Goal: Browse casually: Explore the website without a specific task or goal

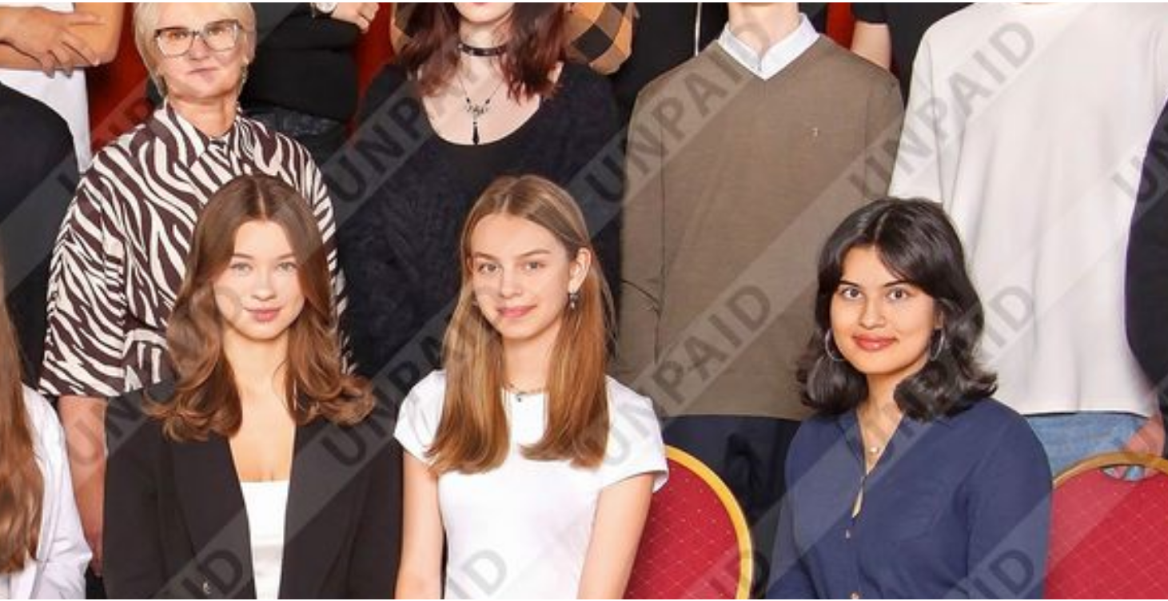
scroll to position [181, 0]
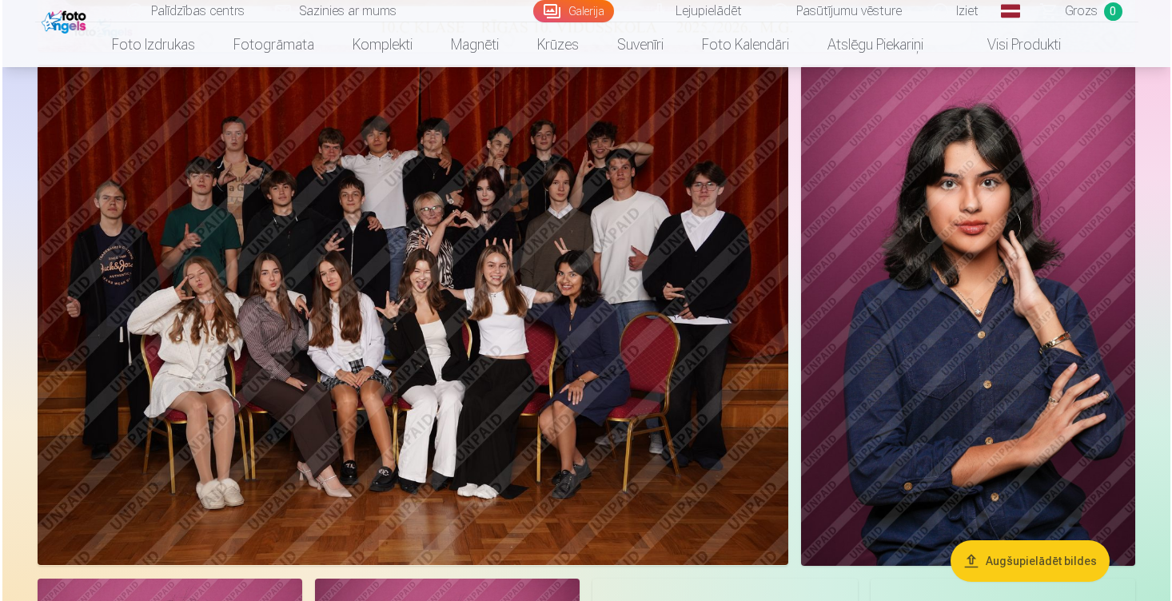
scroll to position [856, 0]
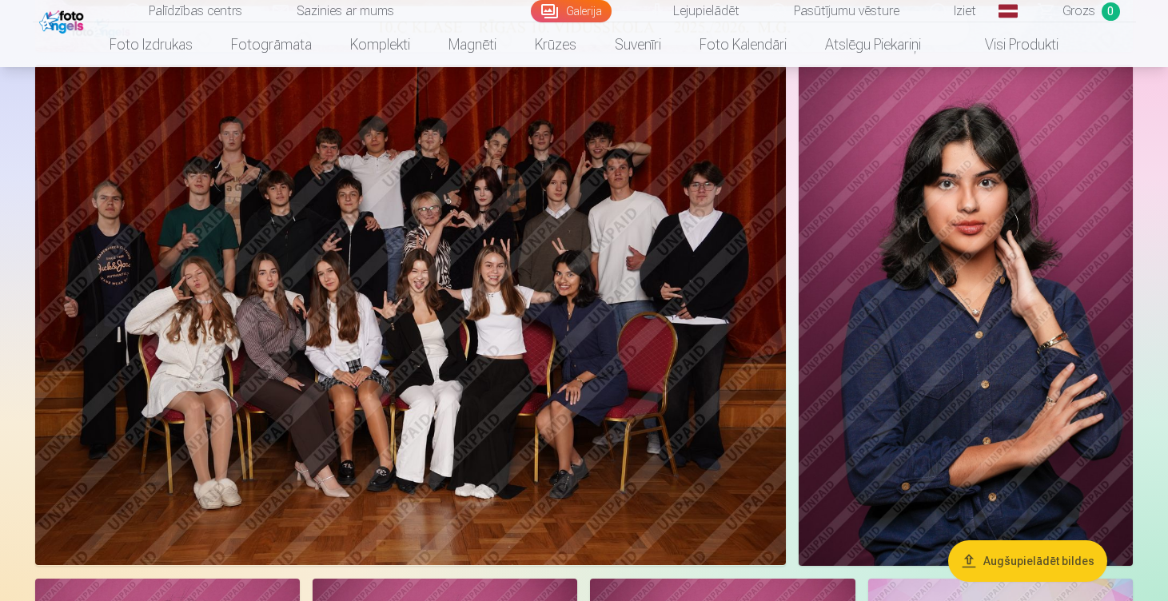
click at [617, 340] on img at bounding box center [410, 315] width 751 height 501
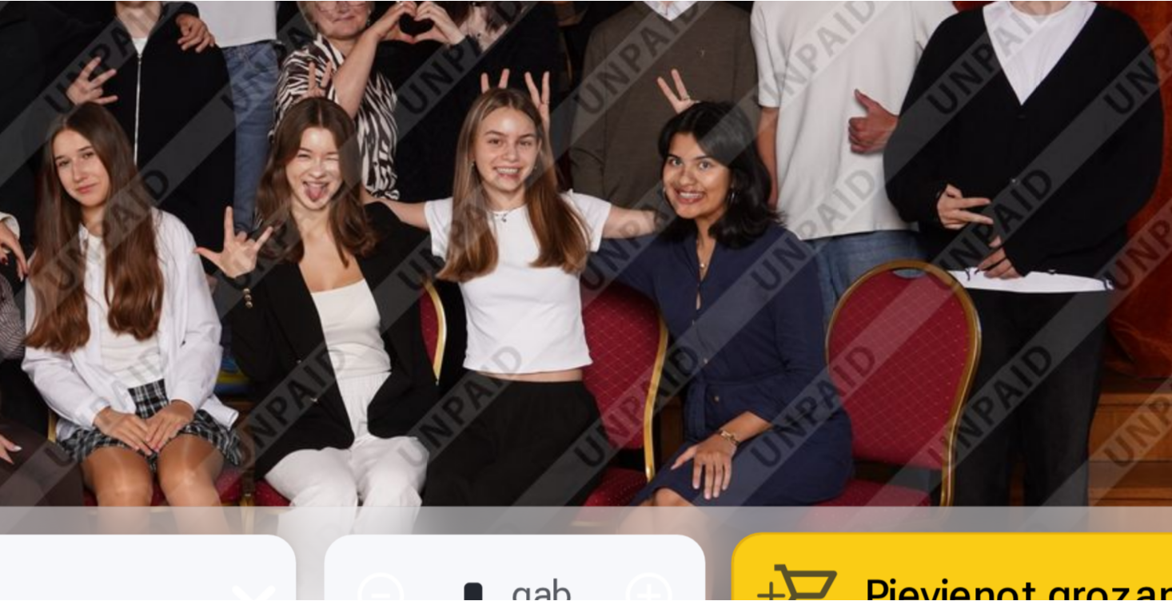
scroll to position [719, 0]
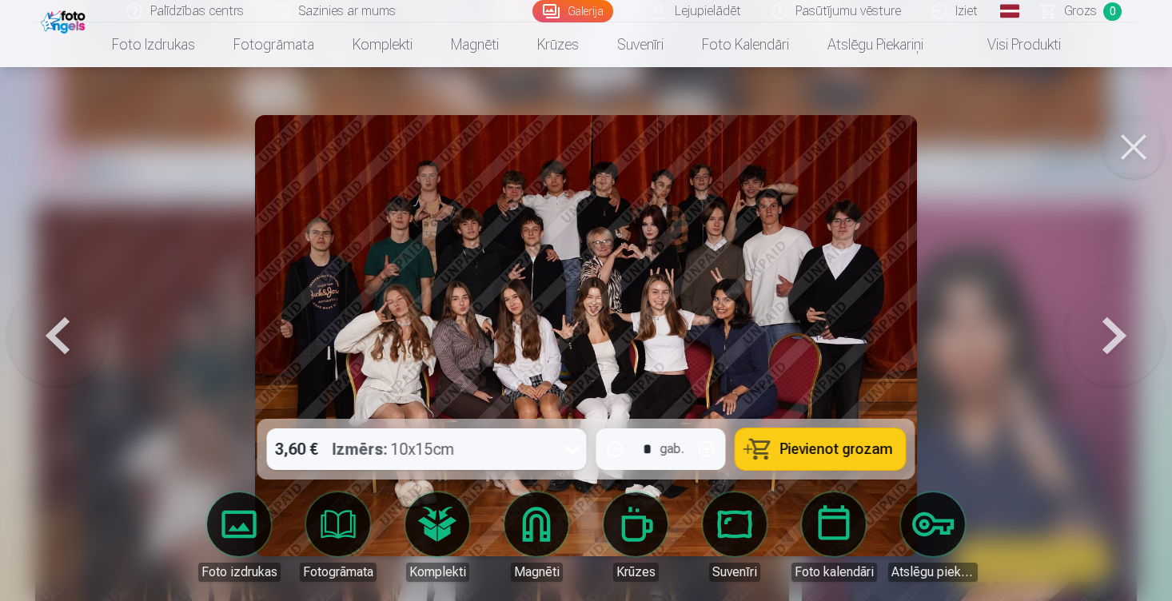
click at [1107, 327] on button at bounding box center [1115, 336] width 102 height 134
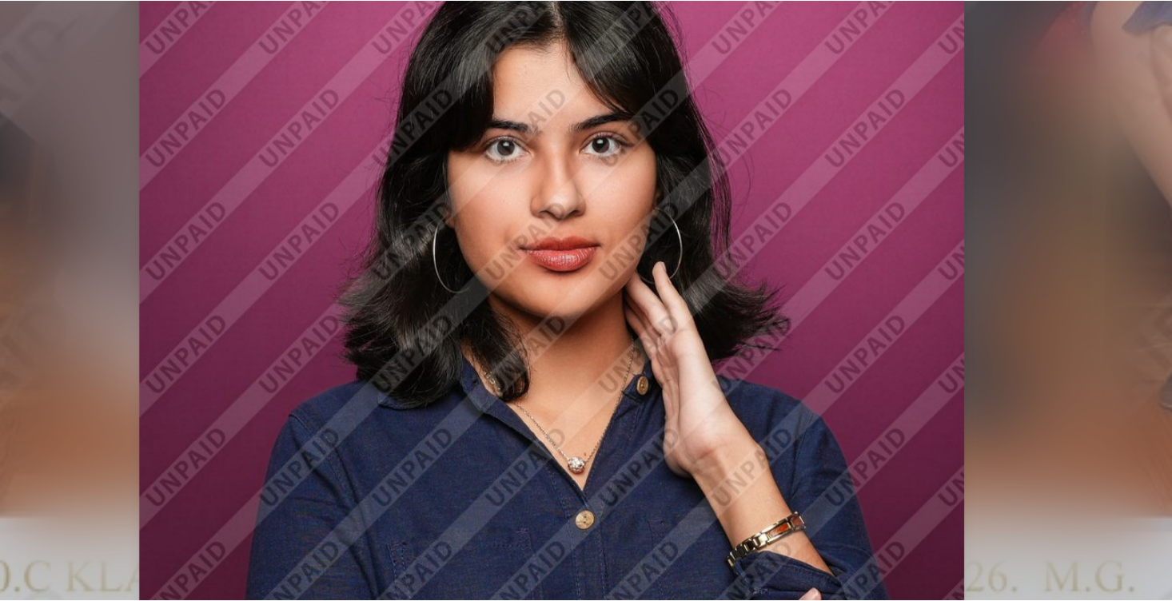
scroll to position [571, 0]
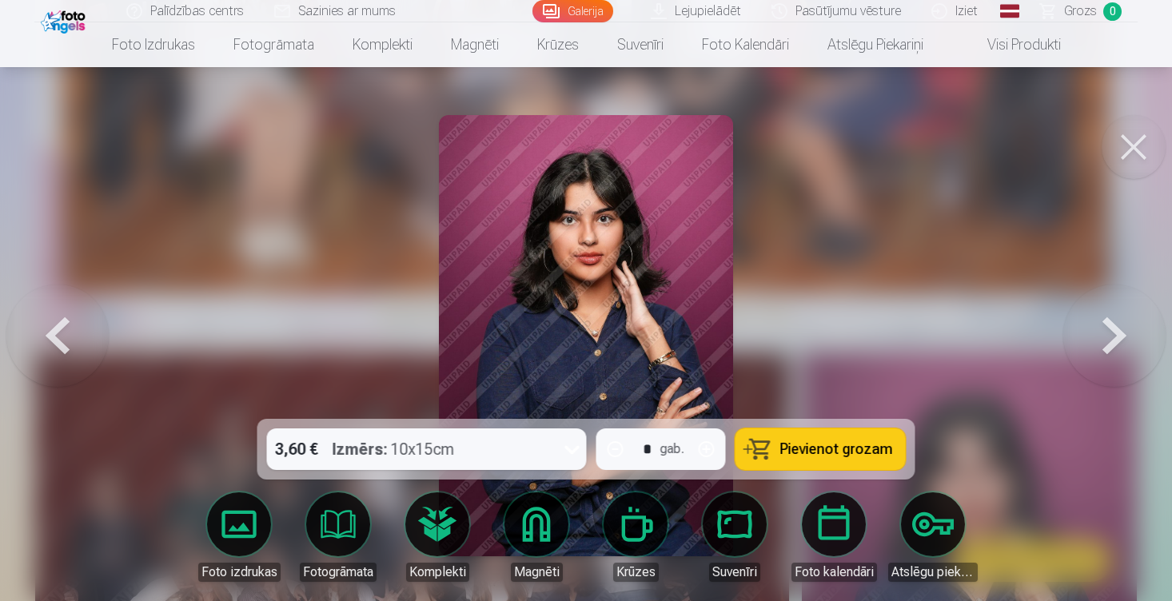
click at [1100, 325] on button at bounding box center [1115, 336] width 102 height 134
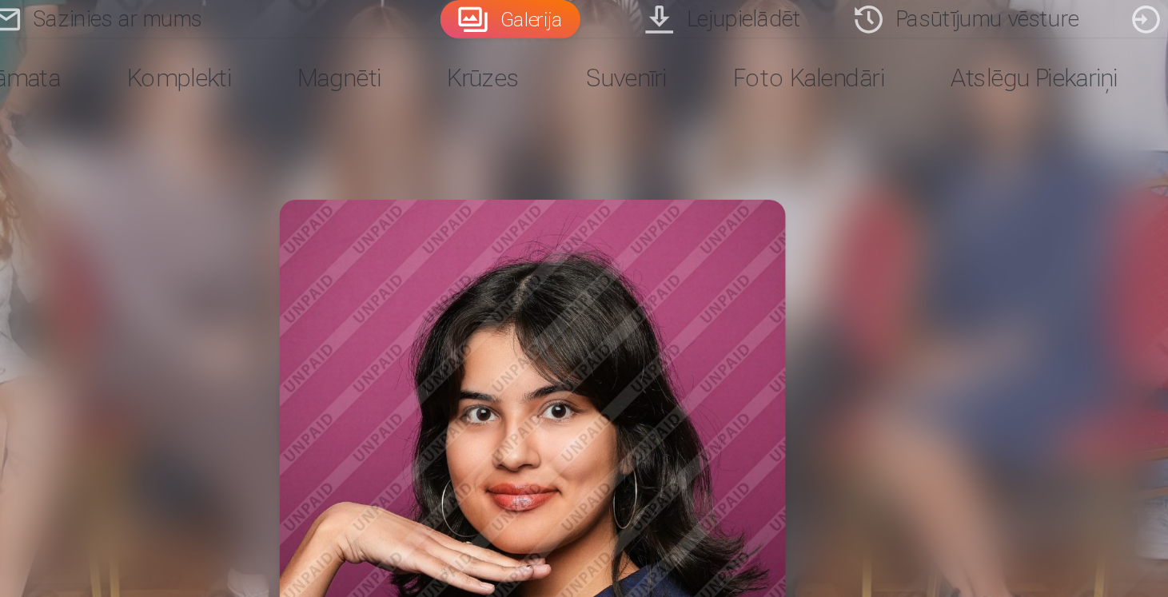
scroll to position [393, 0]
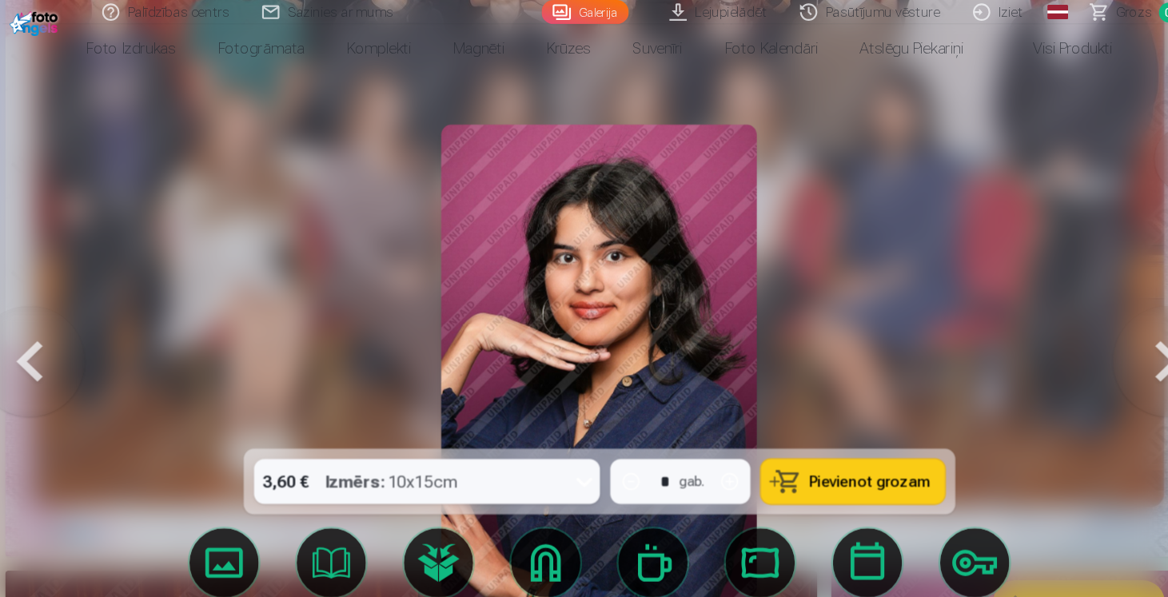
click at [1070, 327] on button at bounding box center [1111, 334] width 102 height 130
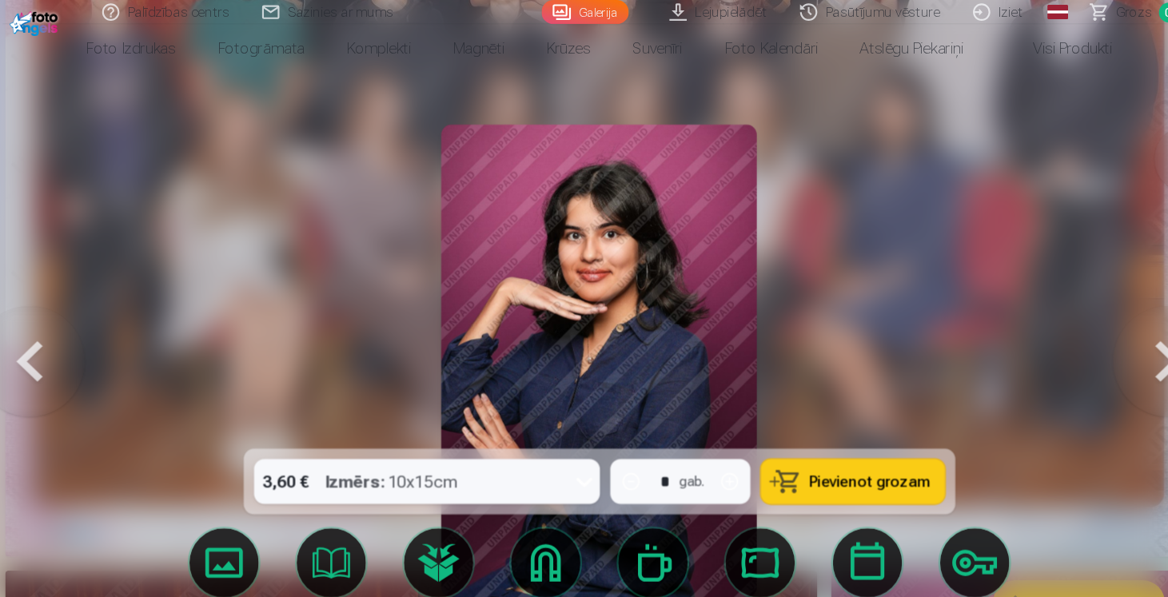
click at [1070, 327] on button at bounding box center [1111, 334] width 102 height 130
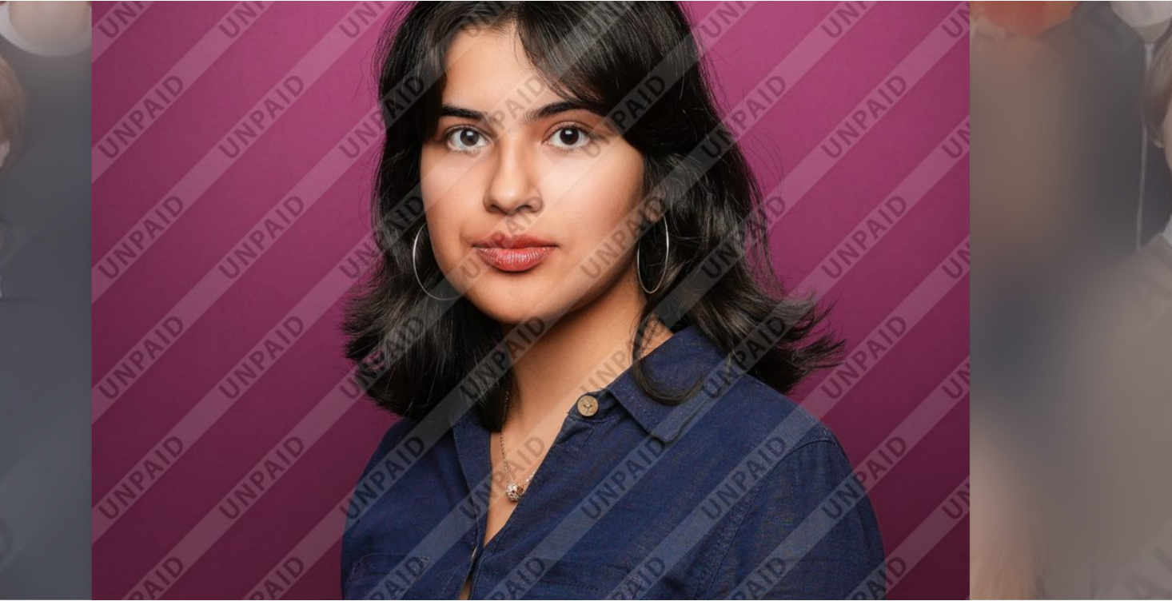
scroll to position [202, 0]
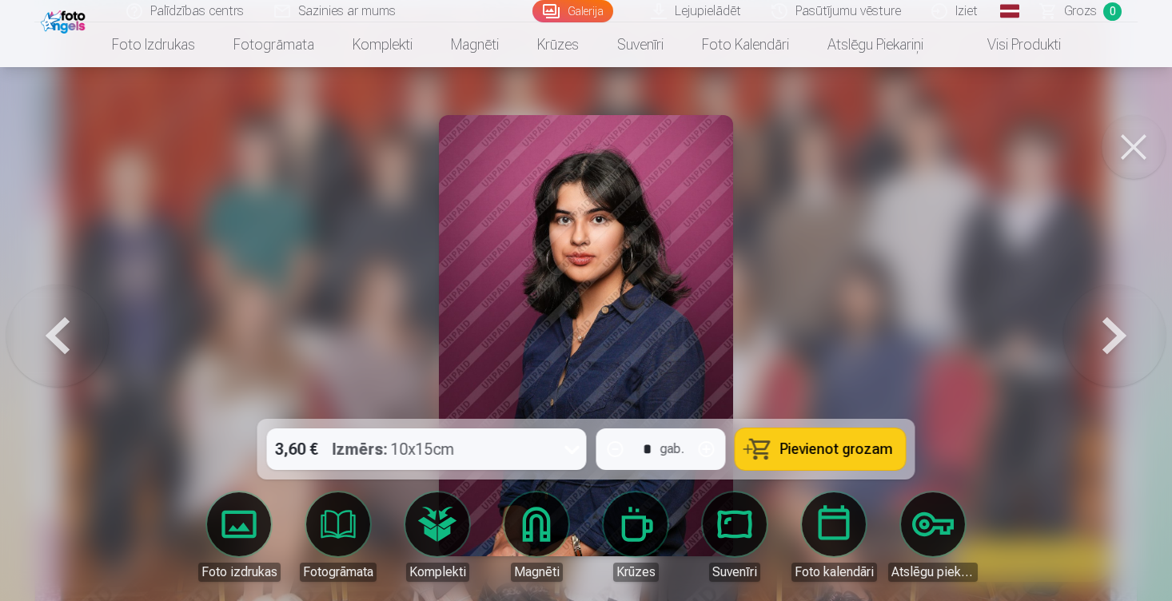
click at [1124, 333] on button at bounding box center [1115, 336] width 102 height 134
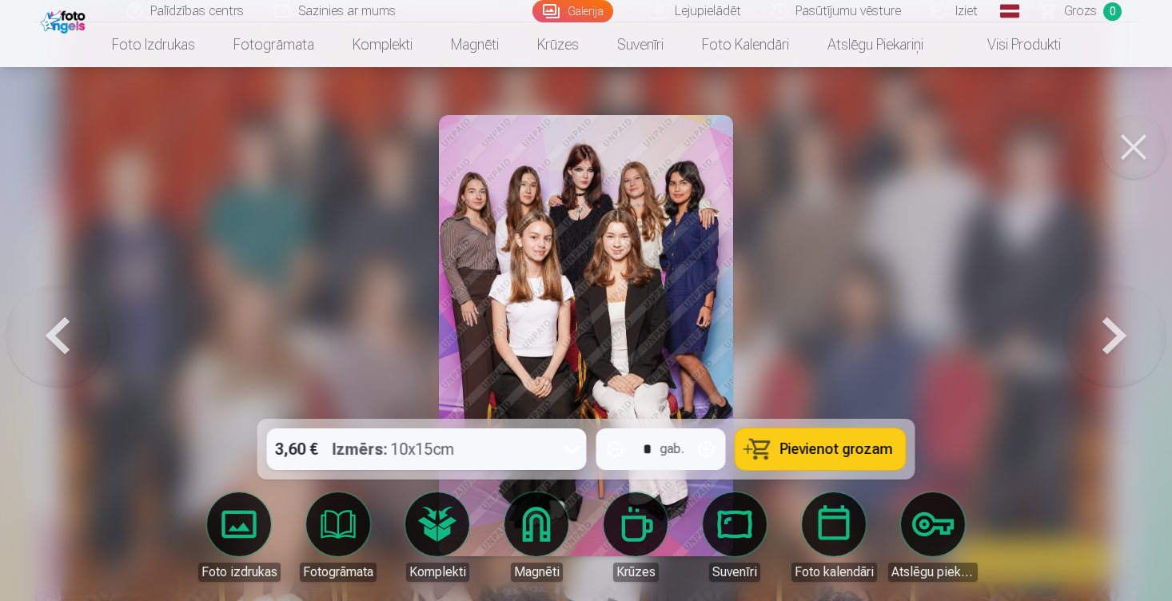
click at [70, 339] on button at bounding box center [57, 336] width 102 height 134
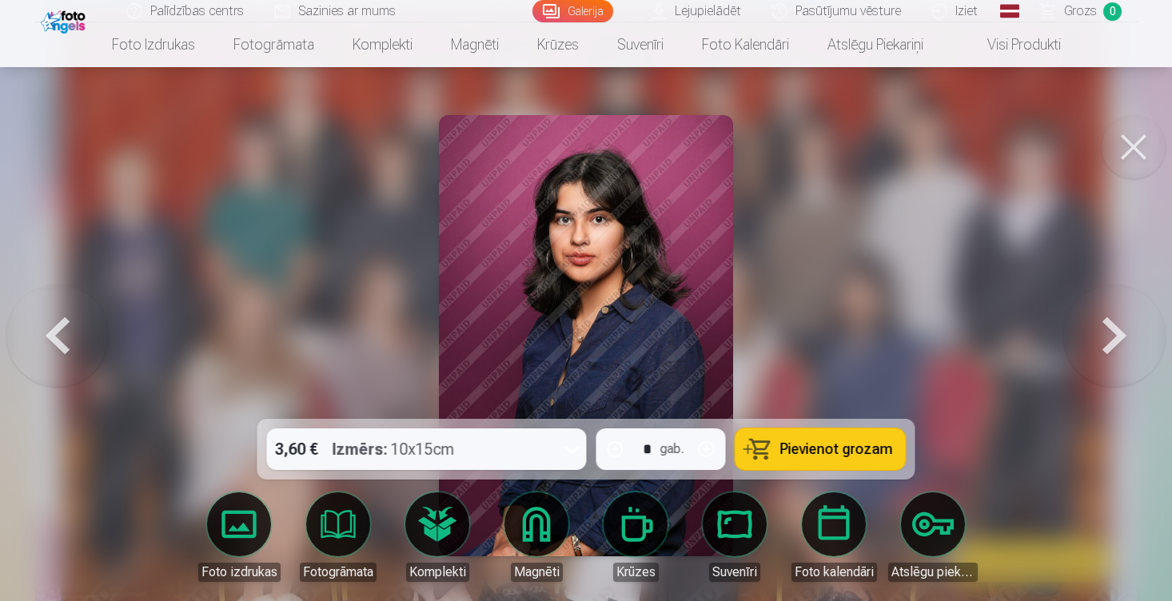
click at [1104, 336] on button at bounding box center [1115, 336] width 102 height 134
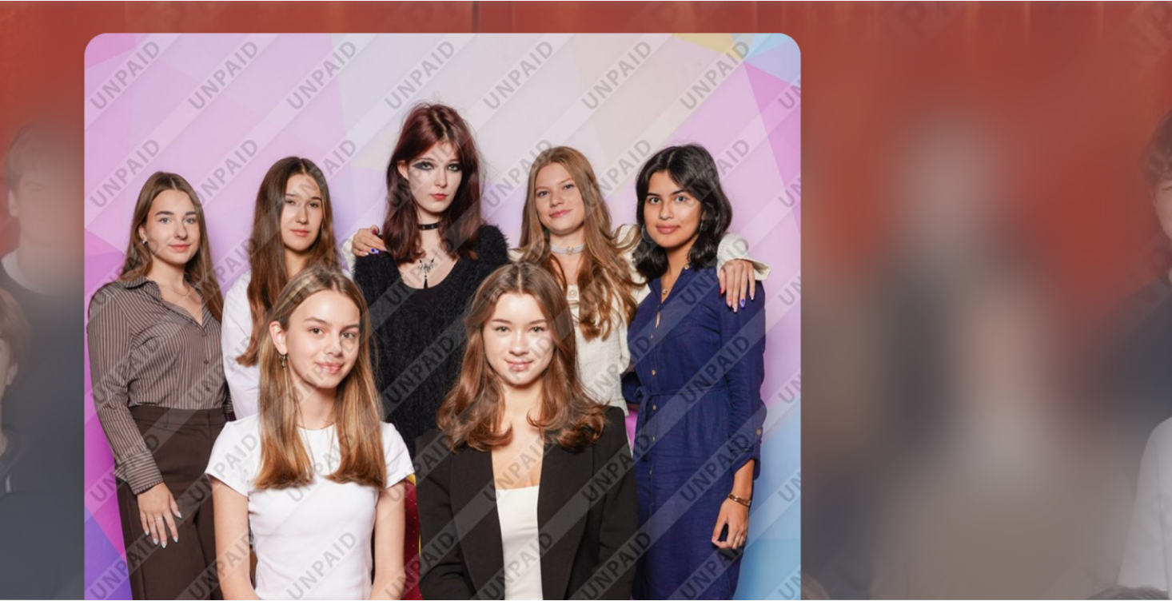
scroll to position [118, 0]
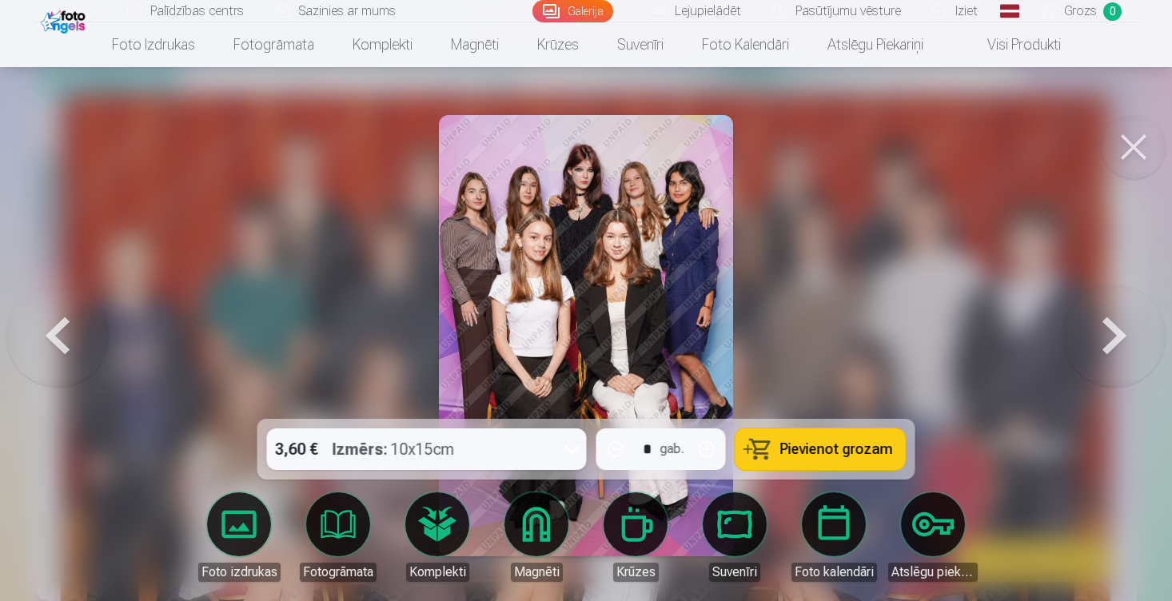
click at [1113, 332] on button at bounding box center [1115, 336] width 102 height 134
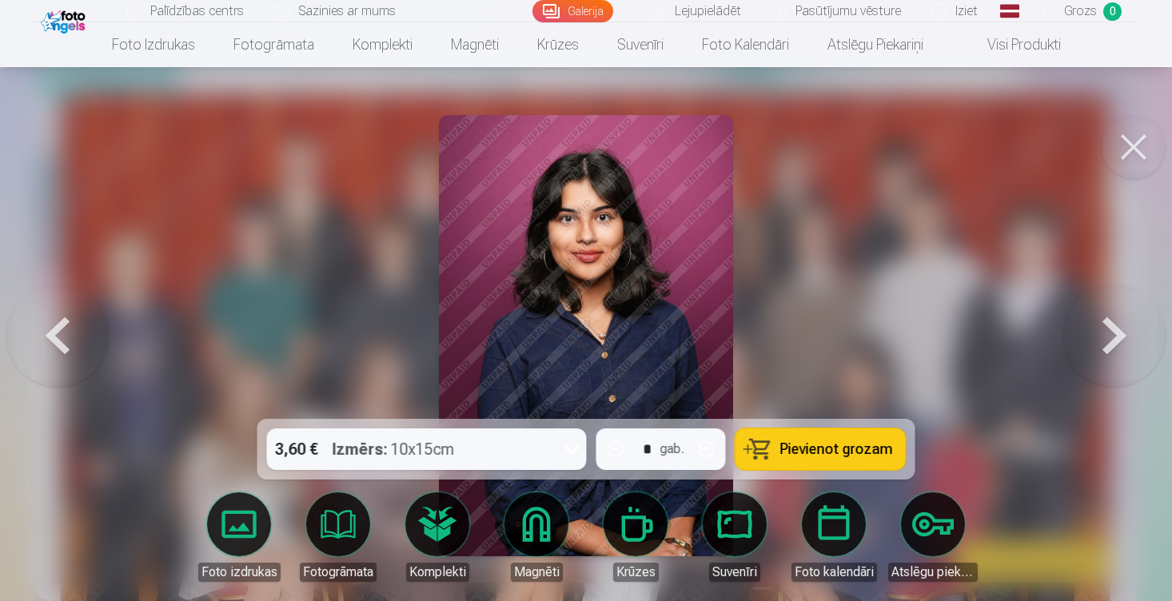
click at [1094, 338] on button at bounding box center [1115, 336] width 102 height 134
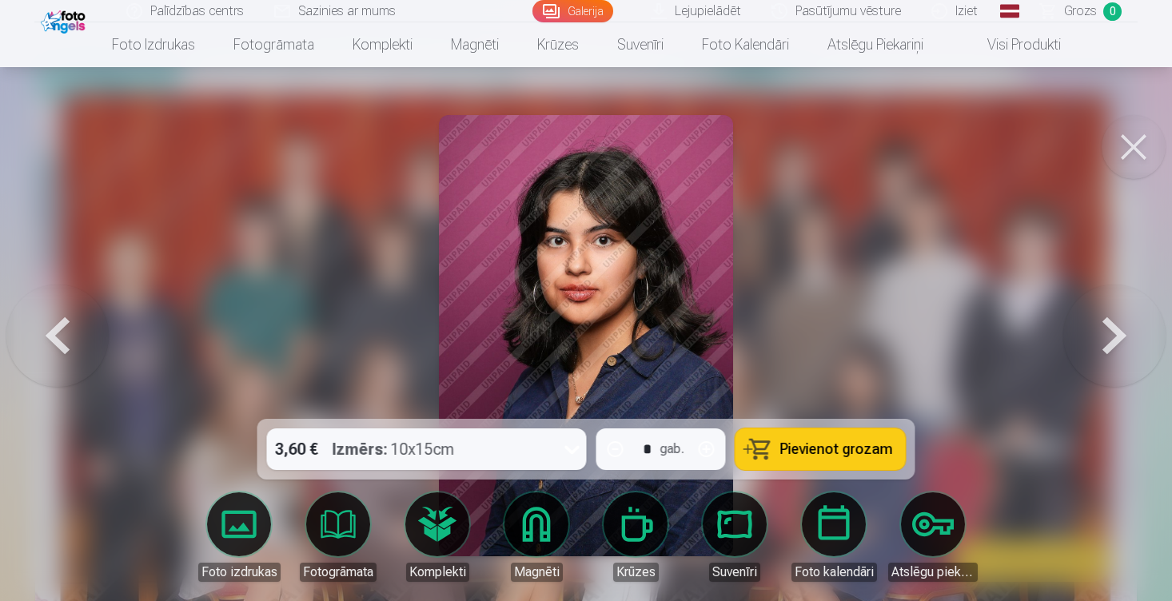
click at [1076, 313] on button at bounding box center [1115, 336] width 102 height 134
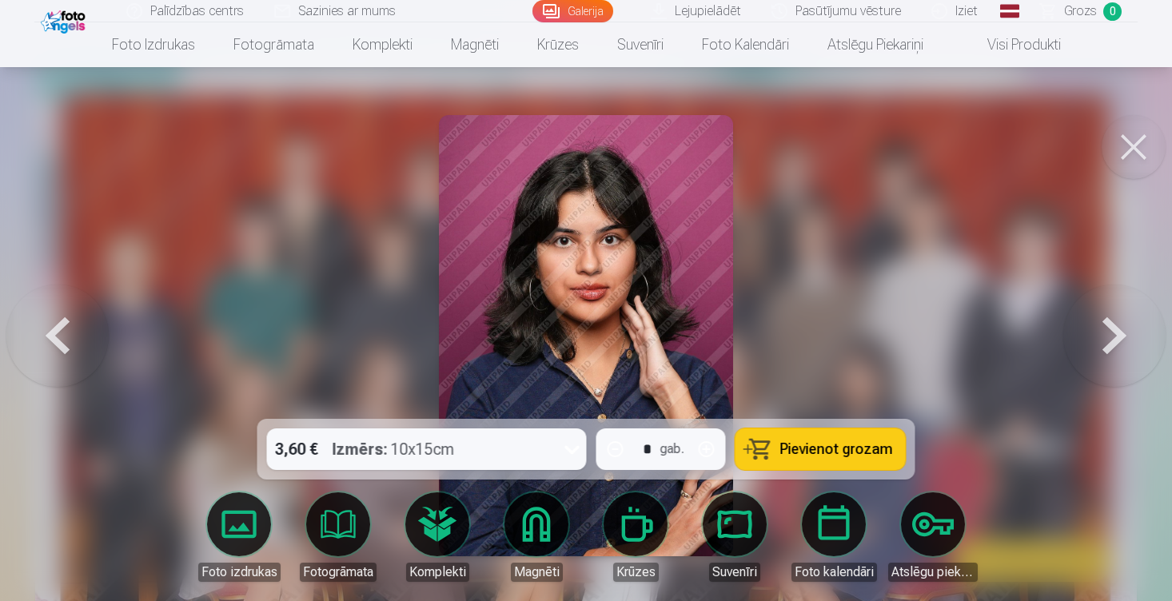
click at [1093, 333] on button at bounding box center [1115, 336] width 102 height 134
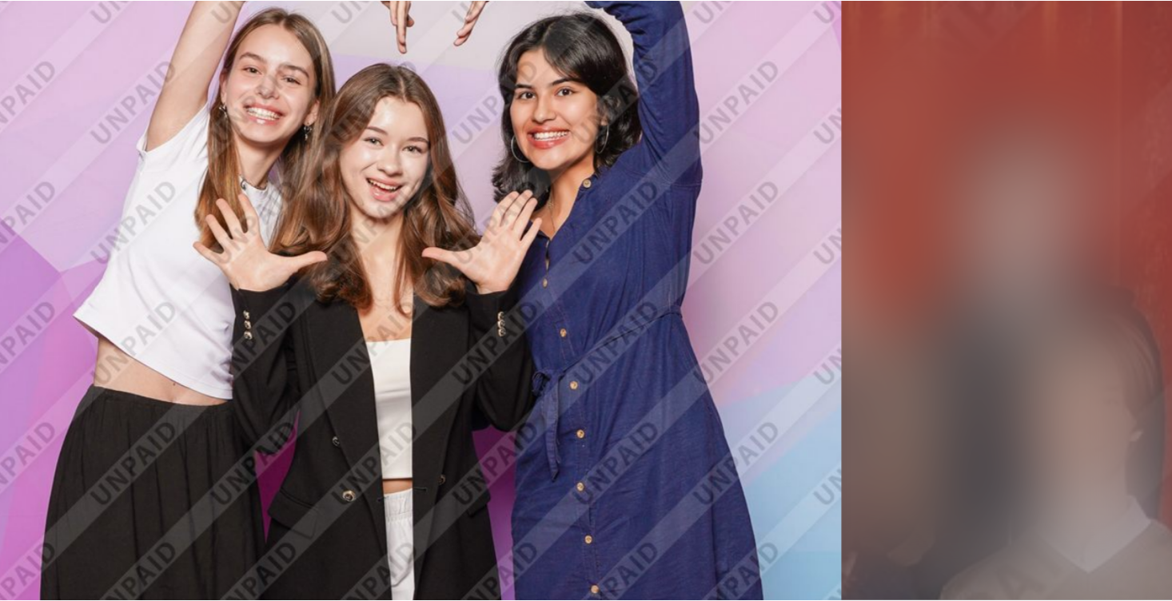
scroll to position [85, 0]
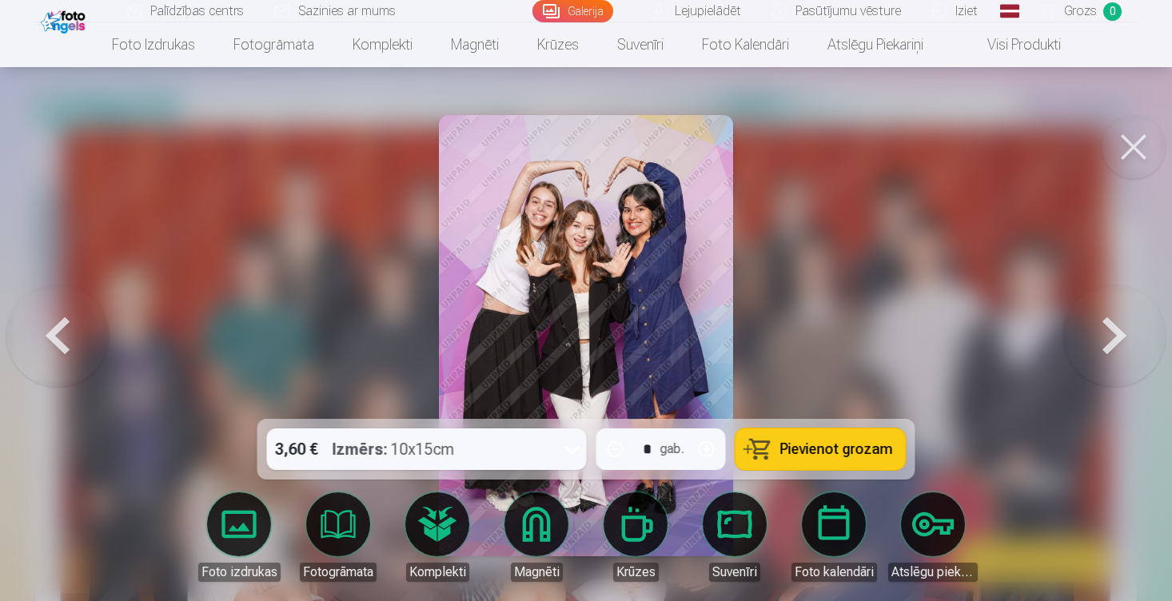
click at [1116, 337] on button at bounding box center [1115, 336] width 102 height 134
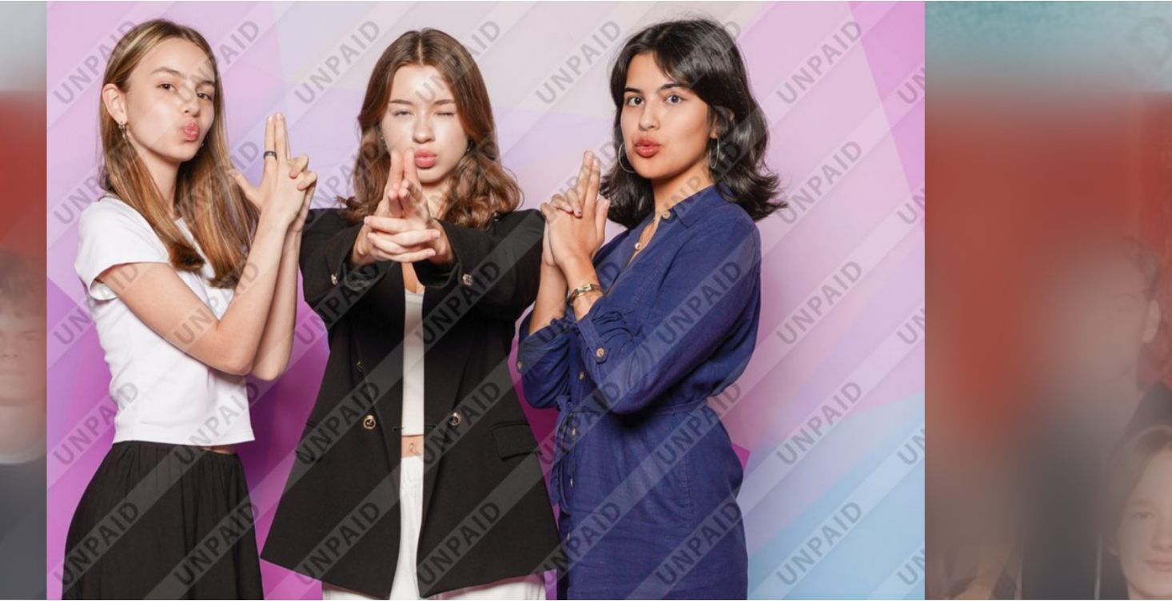
scroll to position [52, 0]
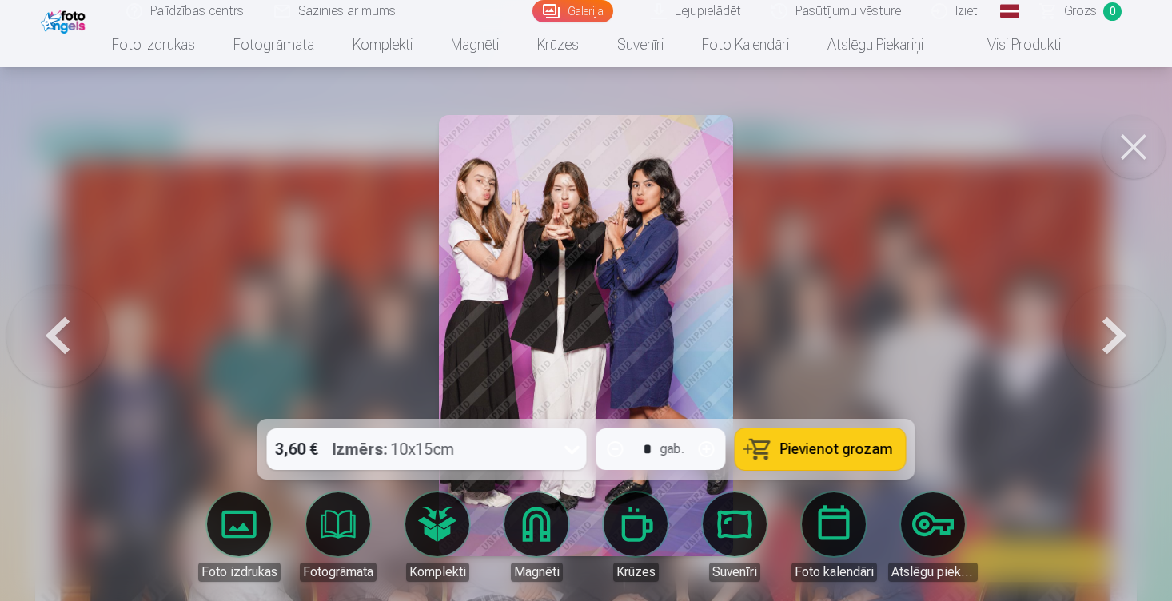
click at [1120, 346] on button at bounding box center [1115, 336] width 102 height 134
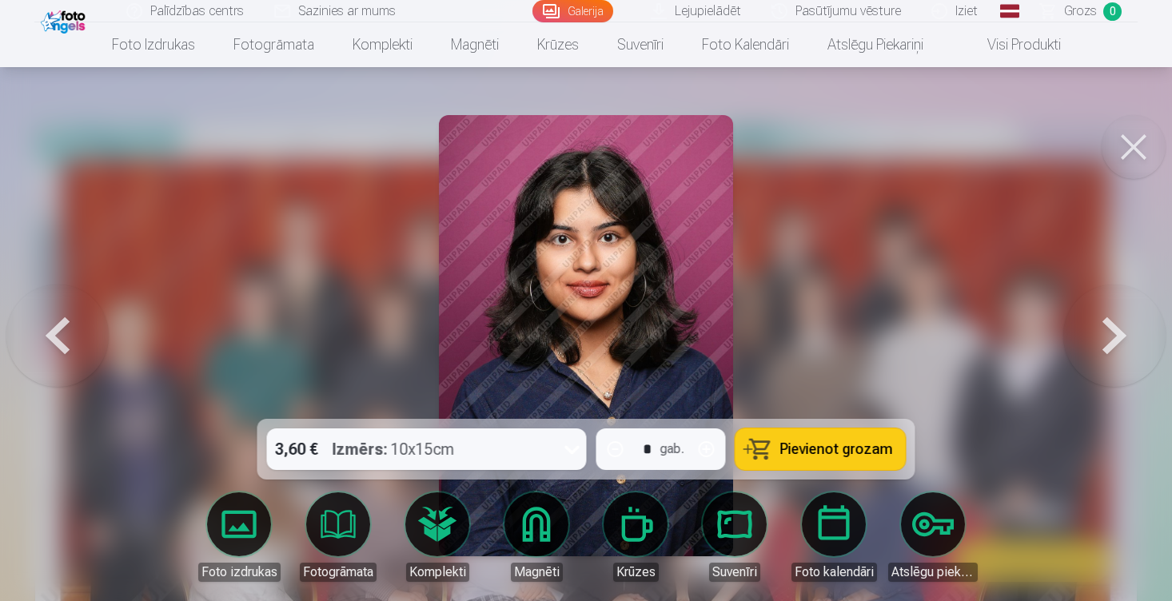
click at [1120, 345] on button at bounding box center [1115, 336] width 102 height 134
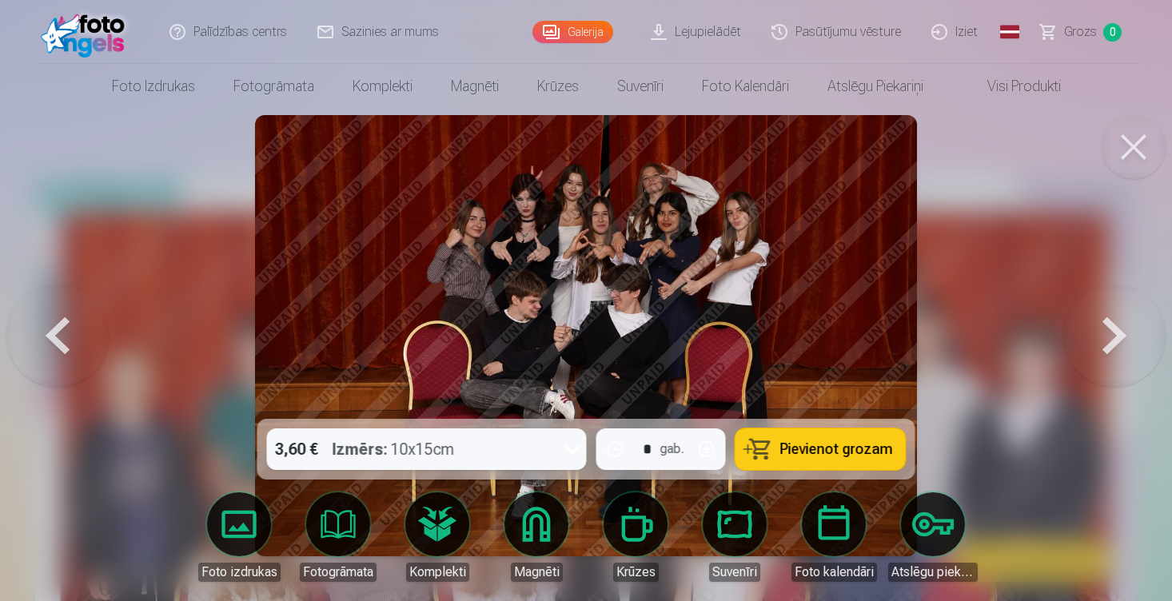
click at [1113, 326] on button at bounding box center [1115, 336] width 102 height 134
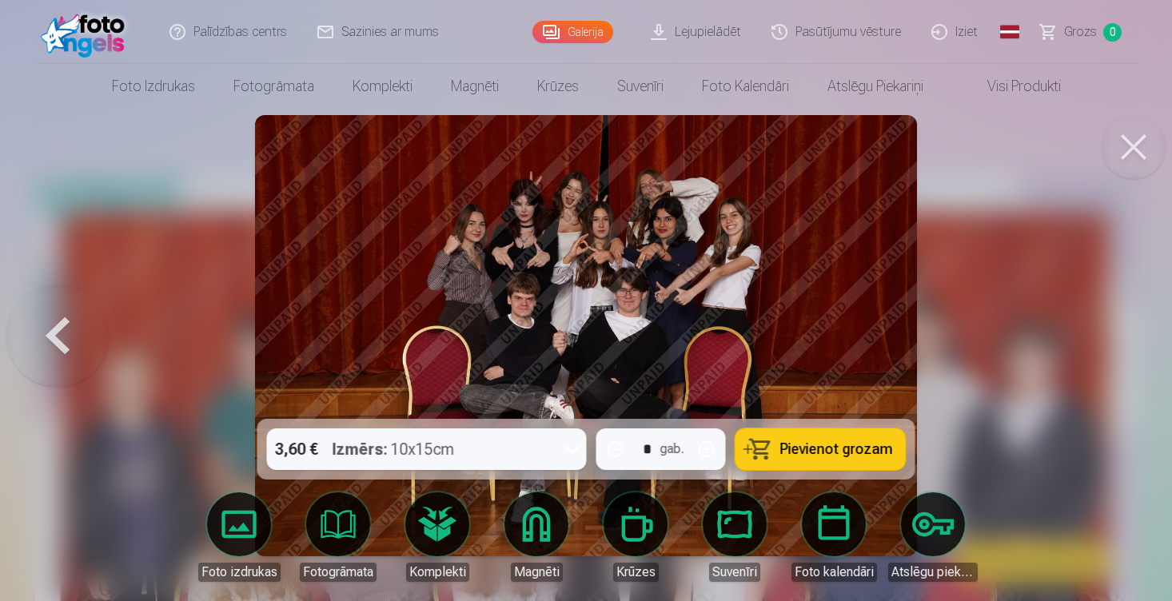
click at [1113, 326] on div at bounding box center [586, 300] width 1172 height 601
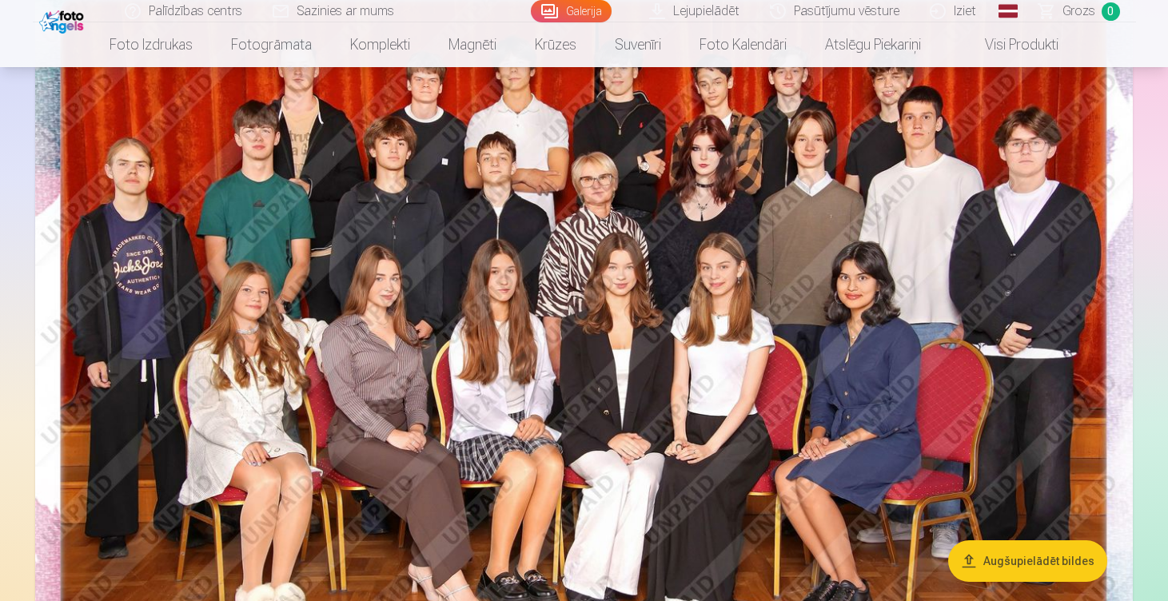
scroll to position [202, 0]
